Goal: Information Seeking & Learning: Compare options

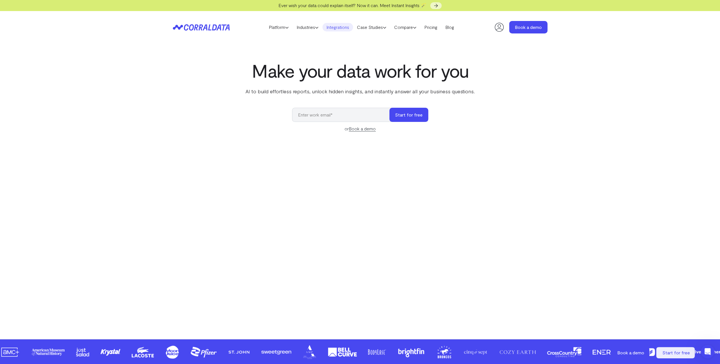
click at [339, 25] on link "Integrations" at bounding box center [337, 27] width 31 height 9
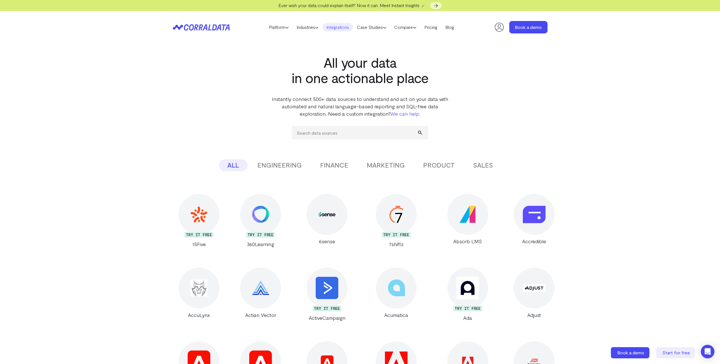
drag, startPoint x: 156, startPoint y: 263, endPoint x: 146, endPoint y: 114, distance: 149.6
click at [382, 163] on button "MARKETING" at bounding box center [385, 166] width 55 height 12
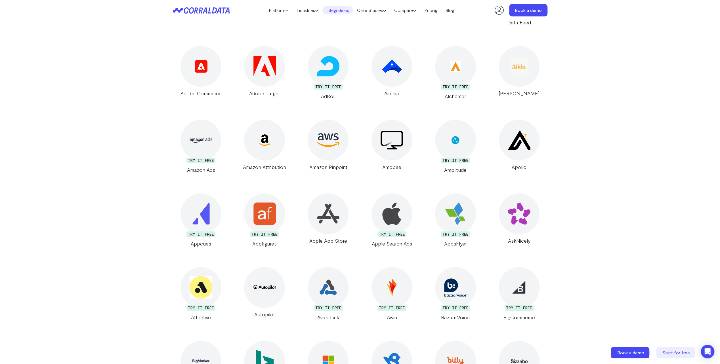
scroll to position [101, 0]
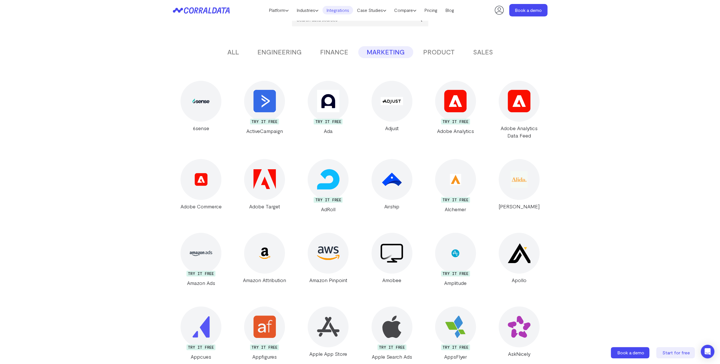
click at [208, 10] on icon at bounding box center [201, 10] width 57 height 7
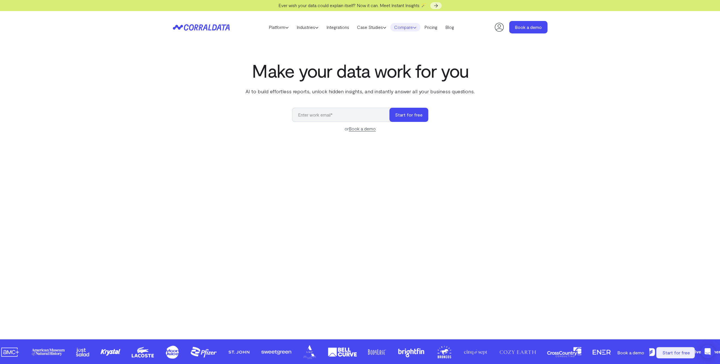
click at [415, 30] on link "Compare" at bounding box center [405, 27] width 30 height 9
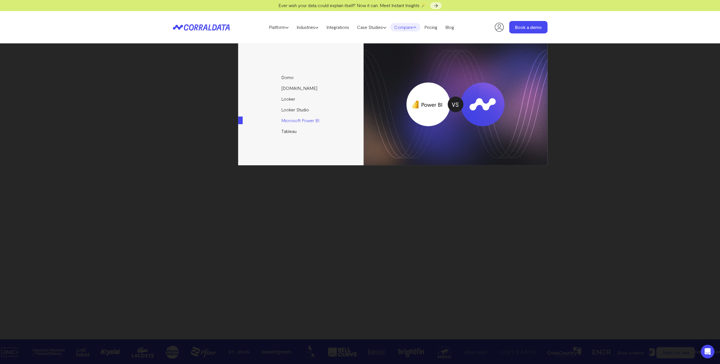
click at [323, 121] on link "Microsoft Power BI" at bounding box center [301, 120] width 126 height 11
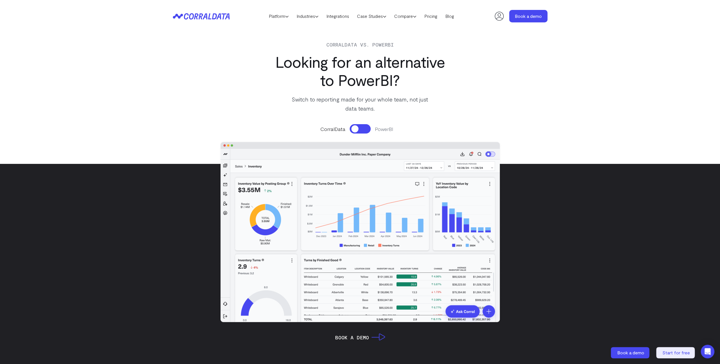
scroll to position [16, 0]
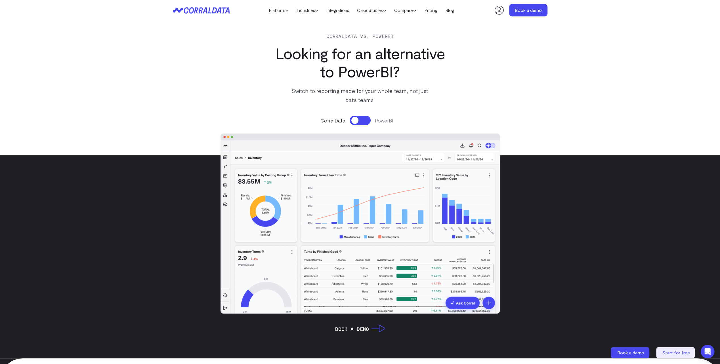
click at [360, 121] on button at bounding box center [360, 120] width 21 height 9
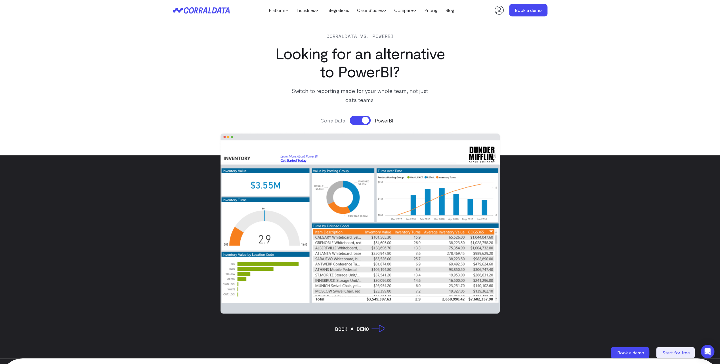
click at [360, 121] on button at bounding box center [360, 120] width 21 height 9
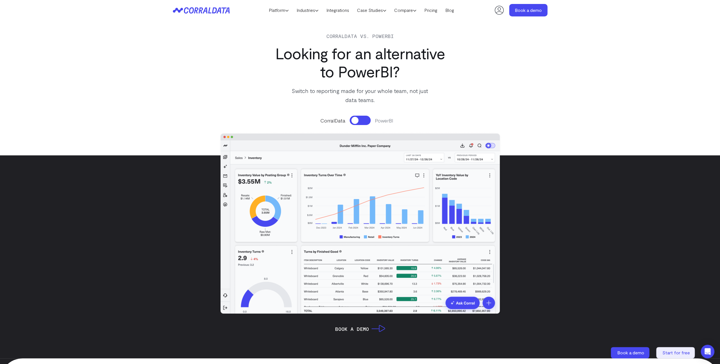
click at [360, 121] on button at bounding box center [360, 120] width 21 height 9
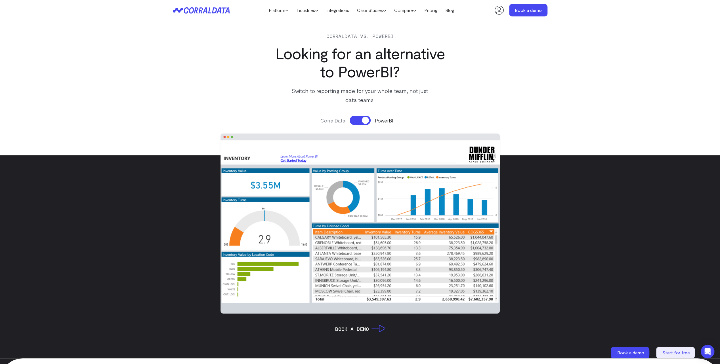
click at [360, 121] on button at bounding box center [360, 120] width 21 height 9
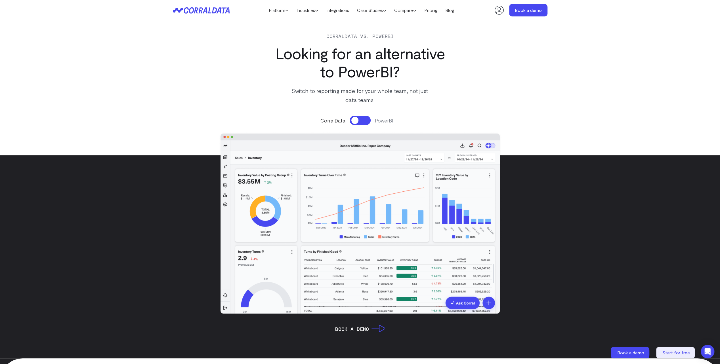
click at [360, 121] on button at bounding box center [360, 120] width 21 height 9
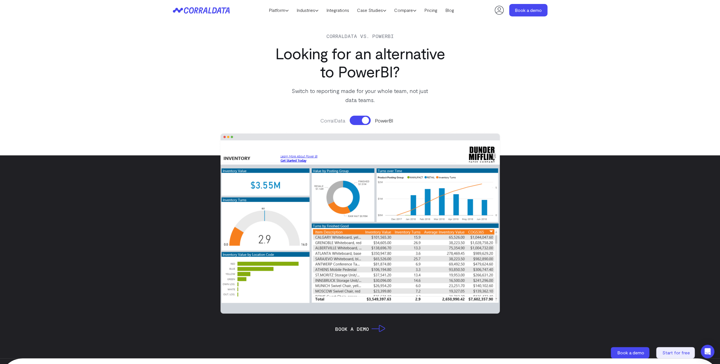
click at [360, 121] on button at bounding box center [360, 120] width 21 height 9
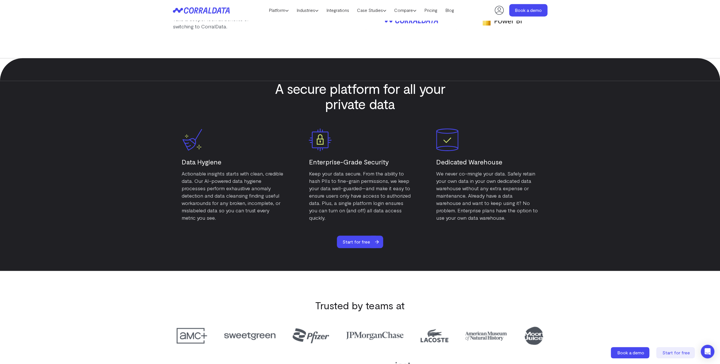
scroll to position [2741, 0]
